Goal: Information Seeking & Learning: Understand process/instructions

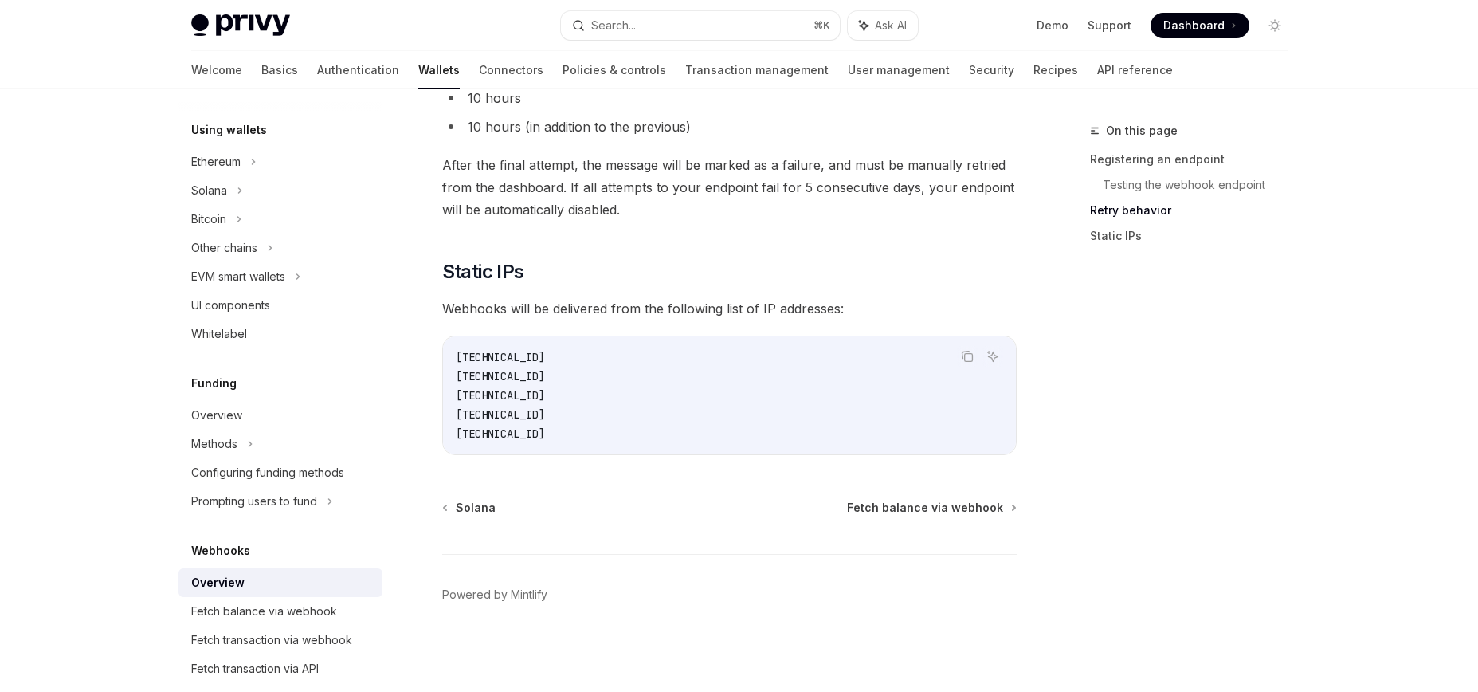
scroll to position [291, 0]
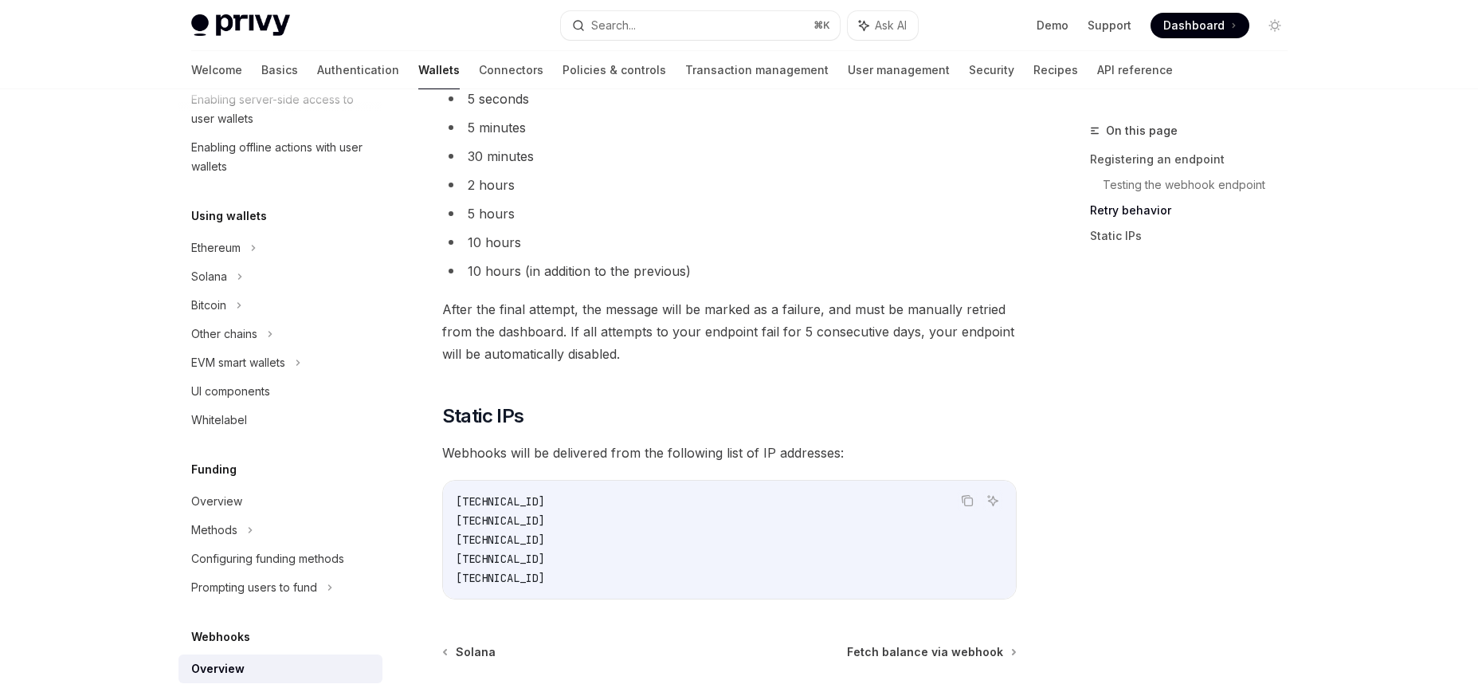
scroll to position [1503, 0]
click at [243, 559] on div "Configuring funding methods" at bounding box center [267, 558] width 153 height 19
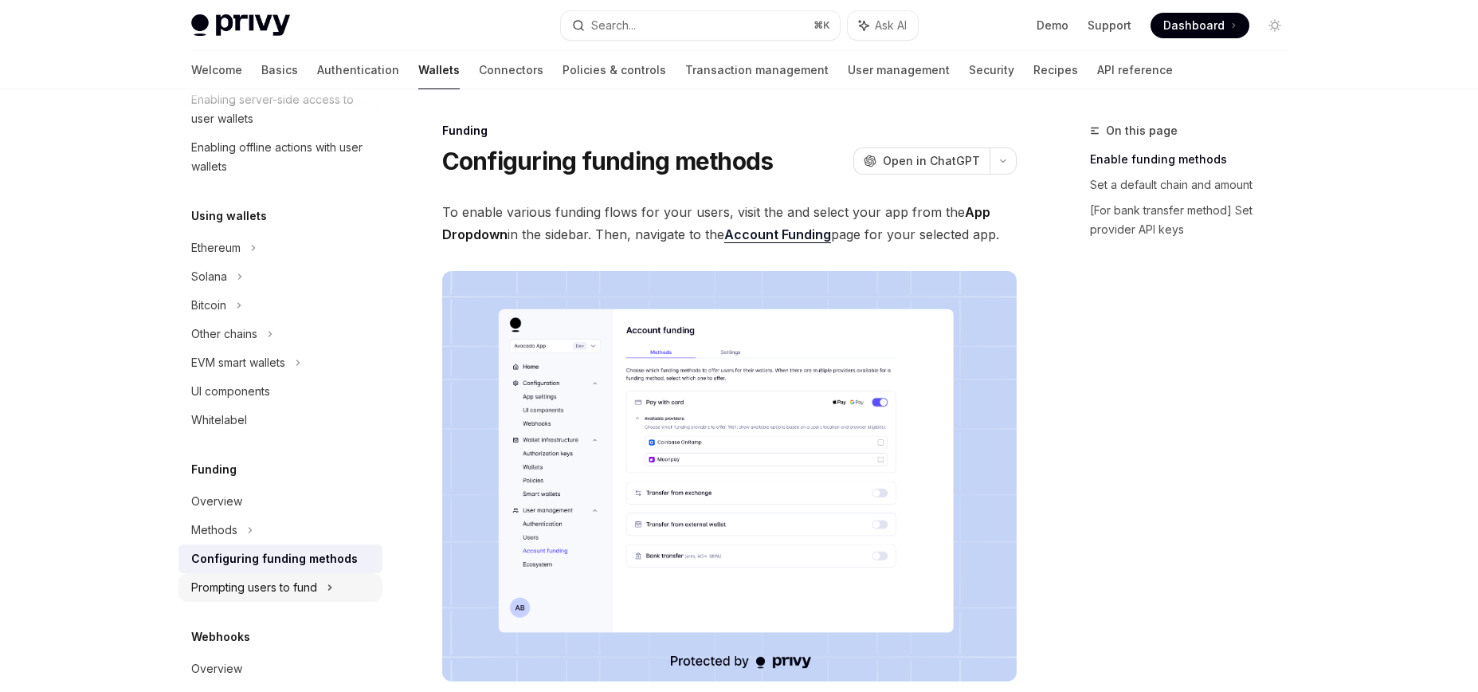
click at [242, 344] on div "Prompting users to fund" at bounding box center [224, 333] width 66 height 19
type textarea "*"
